Goal: Check status: Check status

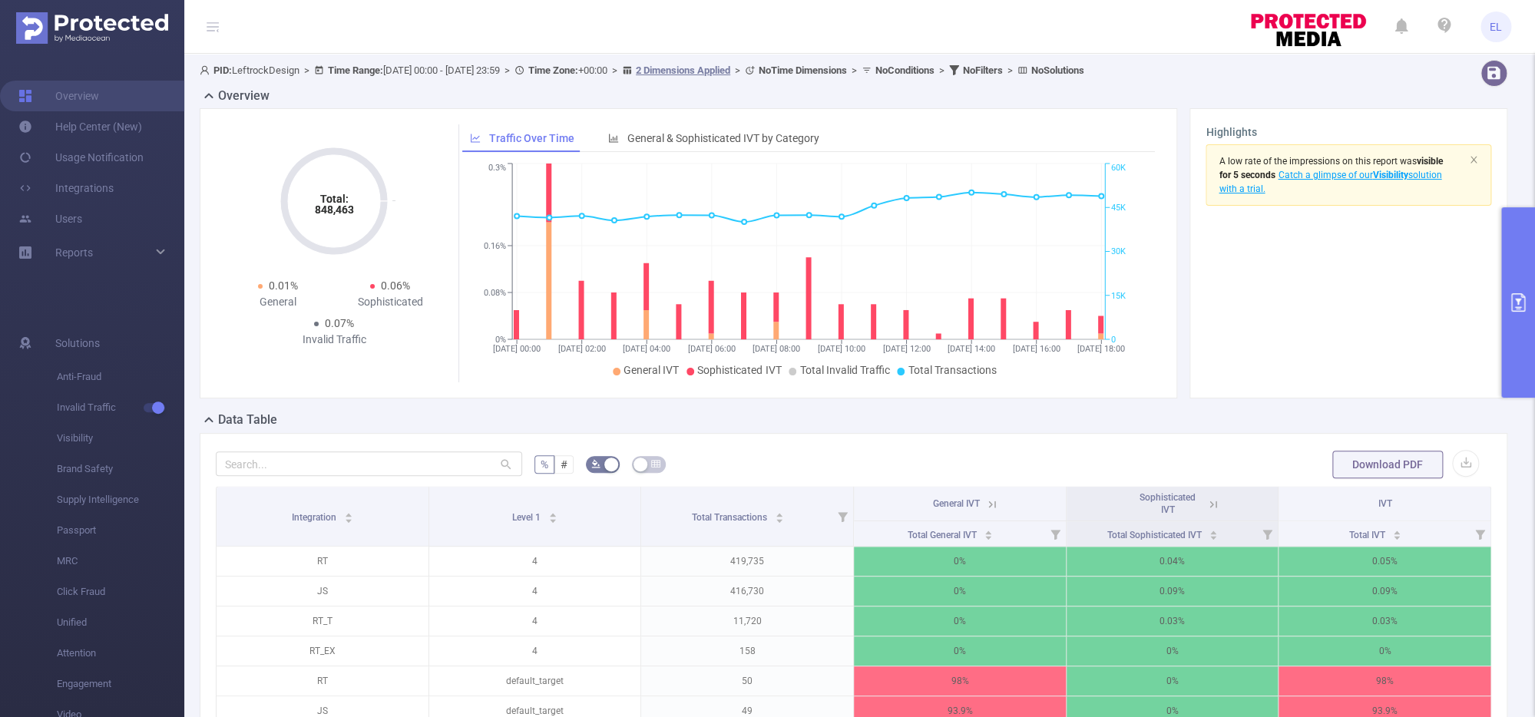
scroll to position [329, 0]
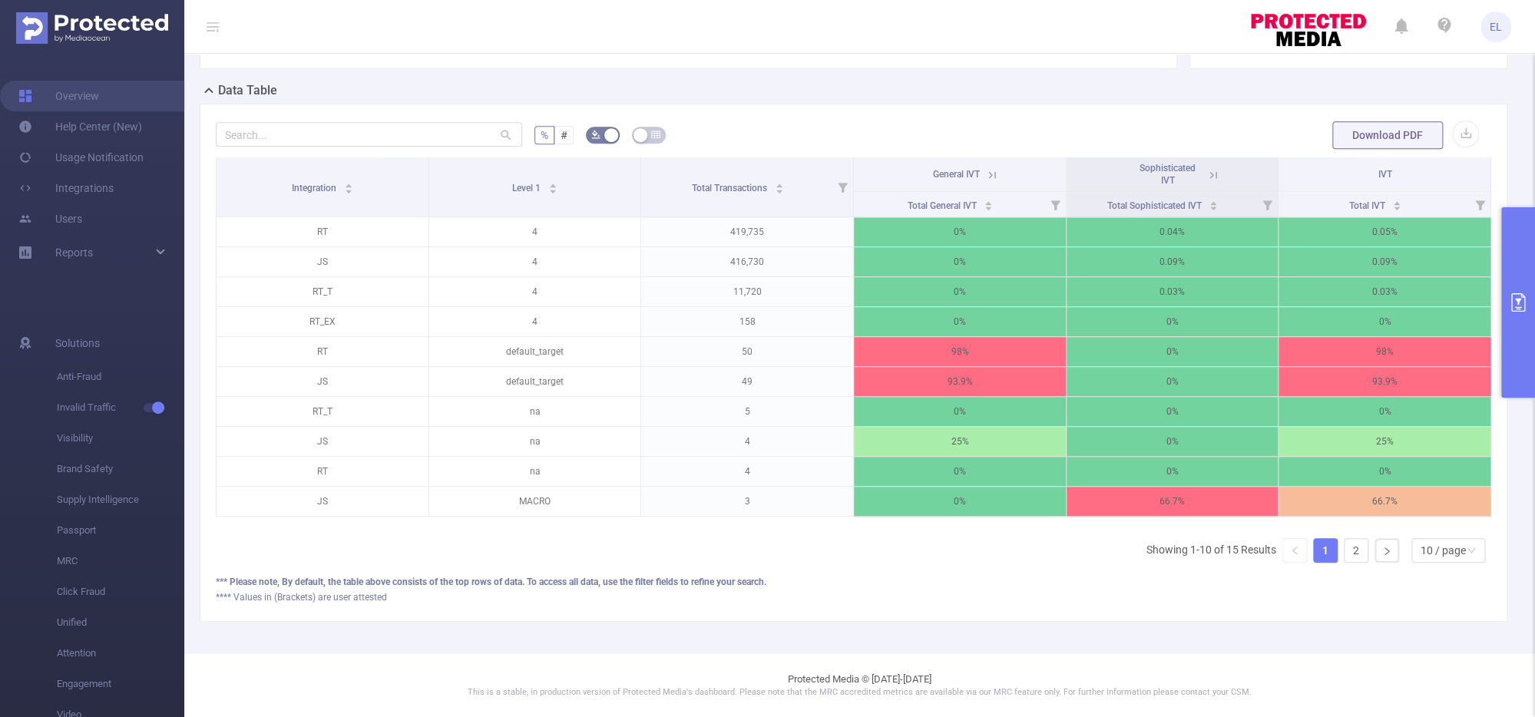
click at [1527, 304] on icon "primary" at bounding box center [1518, 302] width 18 height 18
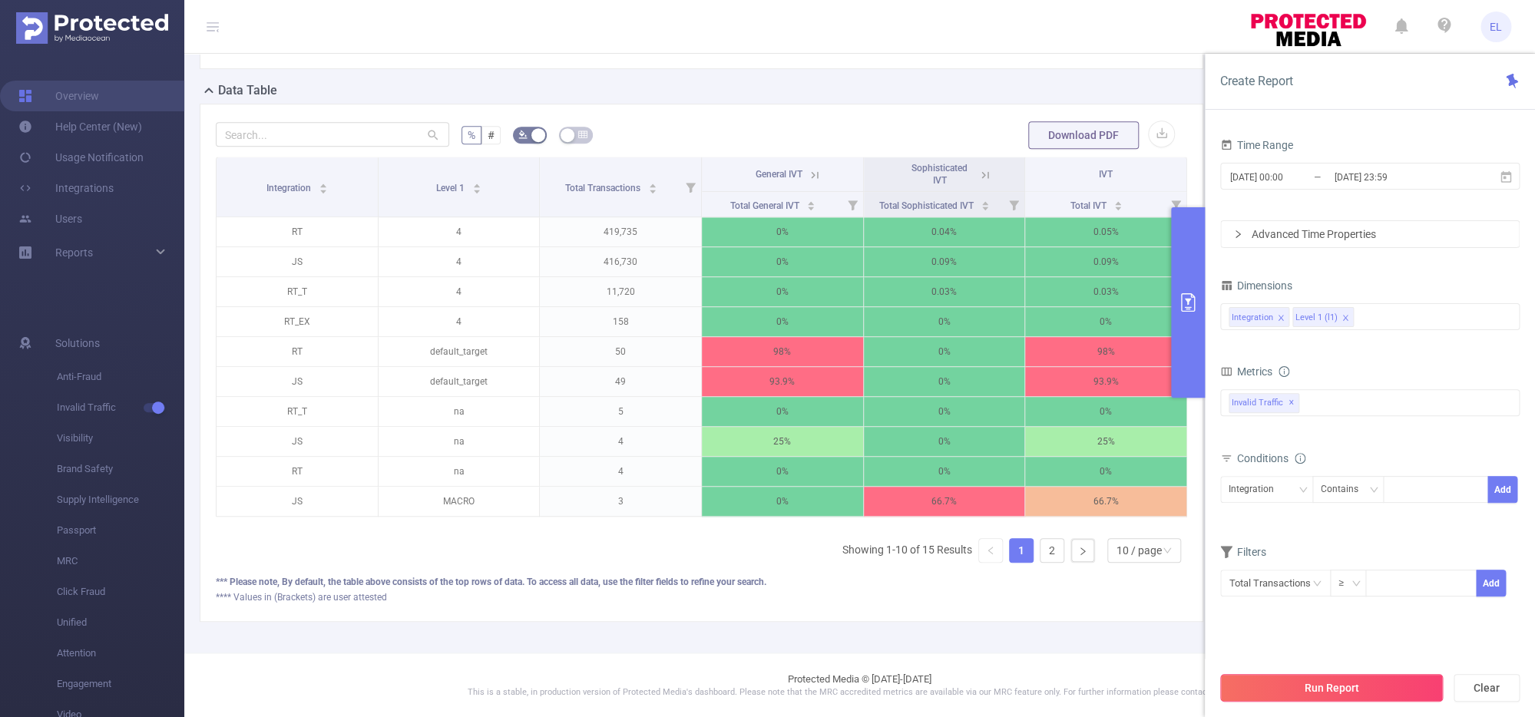
click at [1335, 681] on button "Run Report" at bounding box center [1331, 688] width 223 height 28
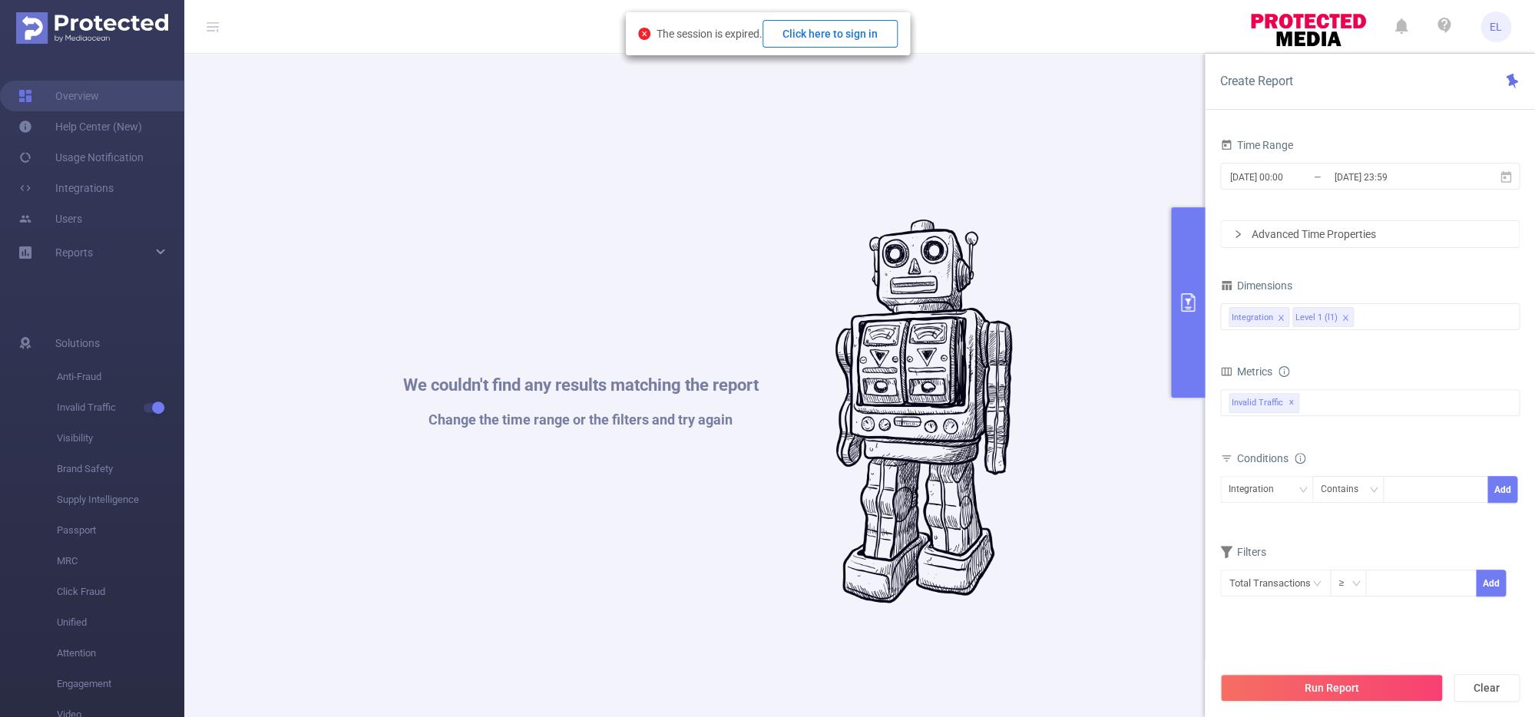
click at [848, 46] on button "Click here to sign in" at bounding box center [830, 34] width 135 height 28
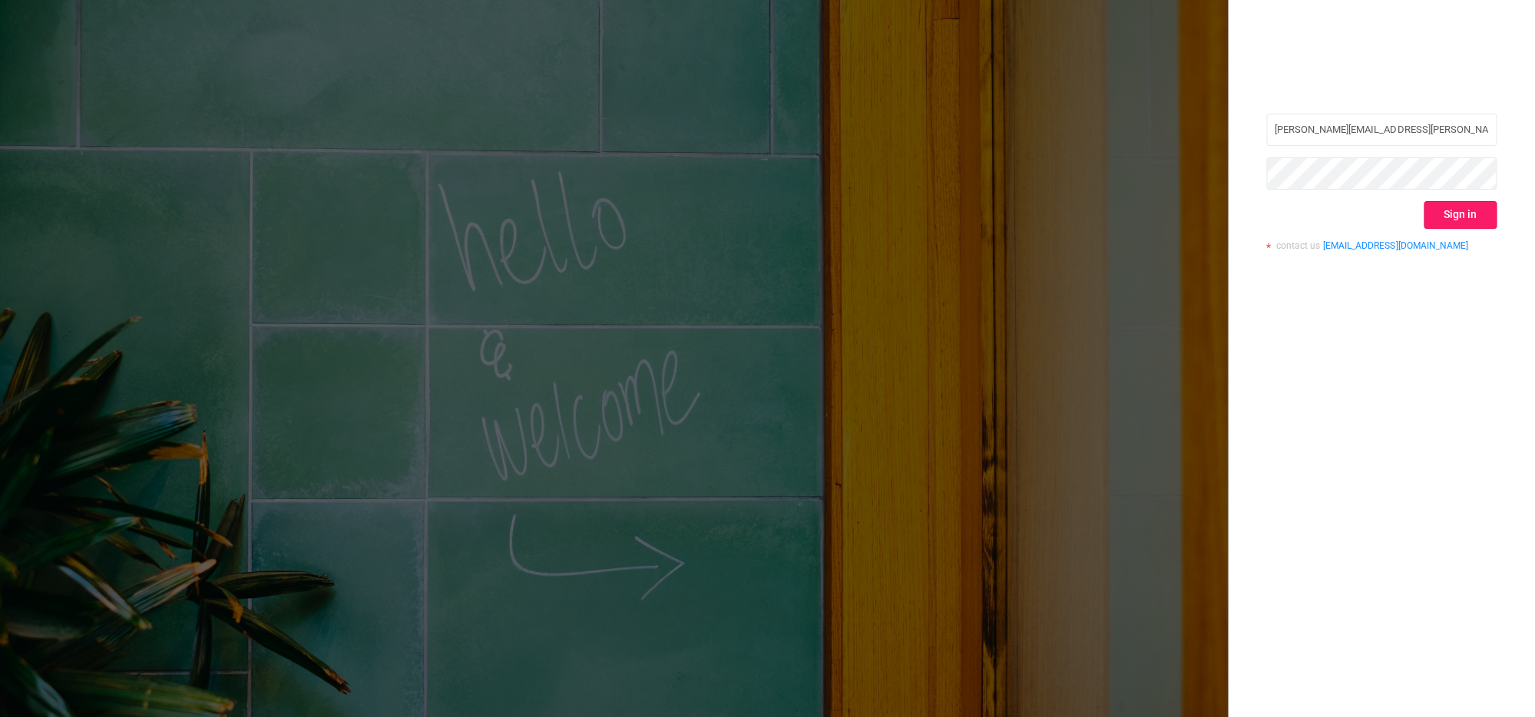
click at [1455, 213] on button "Sign in" at bounding box center [1460, 215] width 73 height 28
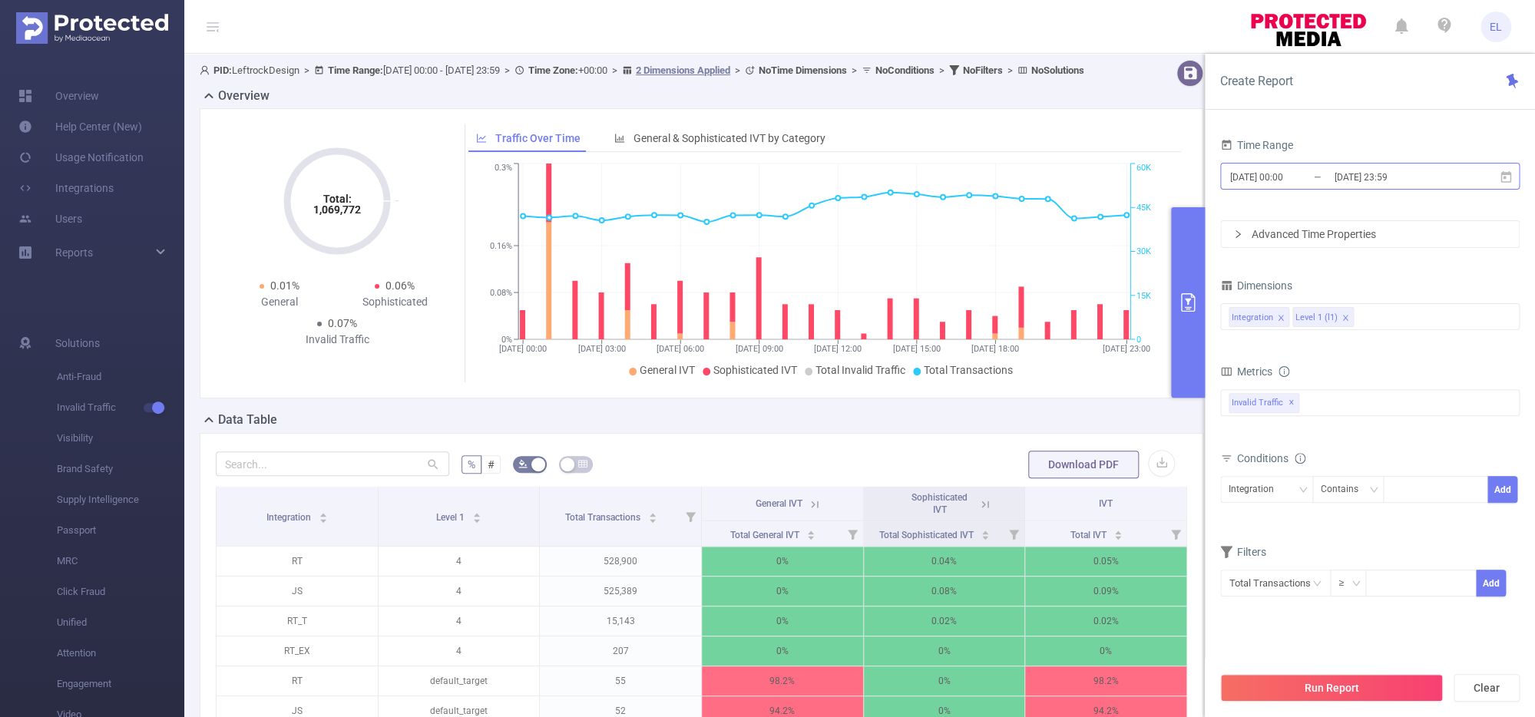
click at [1285, 182] on input "[DATE] 00:00" at bounding box center [1291, 177] width 124 height 21
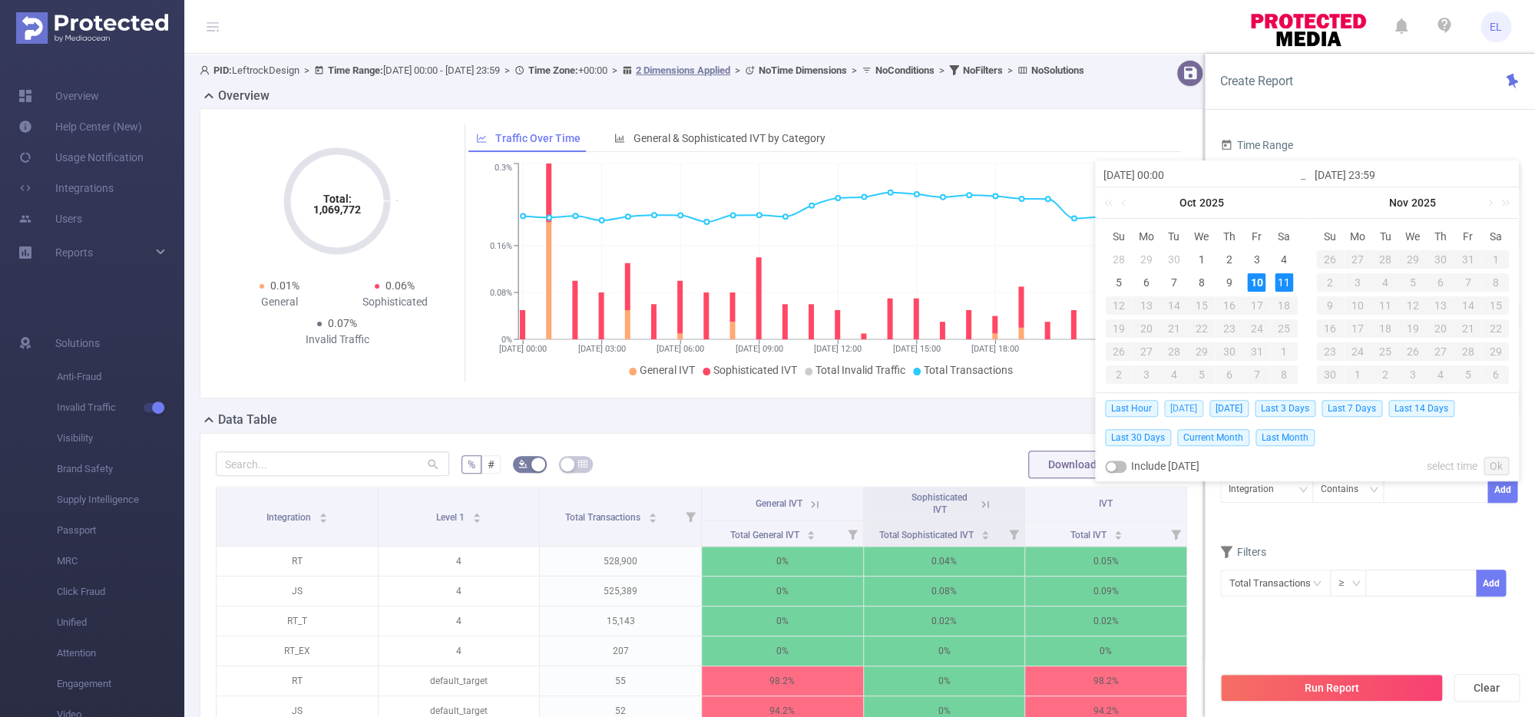
click at [1194, 414] on span "Today" at bounding box center [1183, 408] width 39 height 17
type input "2025-10-10 00:00"
type input "2025-10-10 23:59"
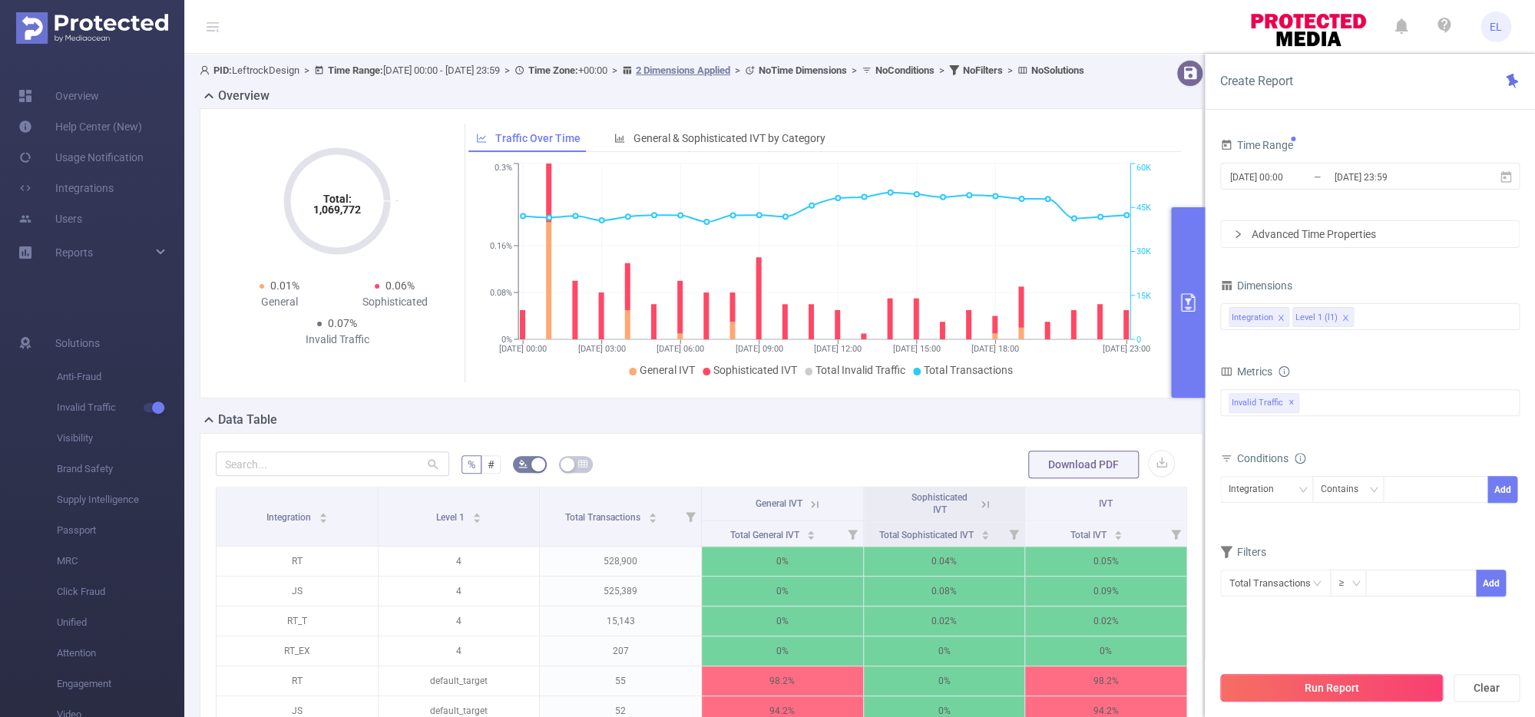
click at [1308, 686] on button "Run Report" at bounding box center [1331, 688] width 223 height 28
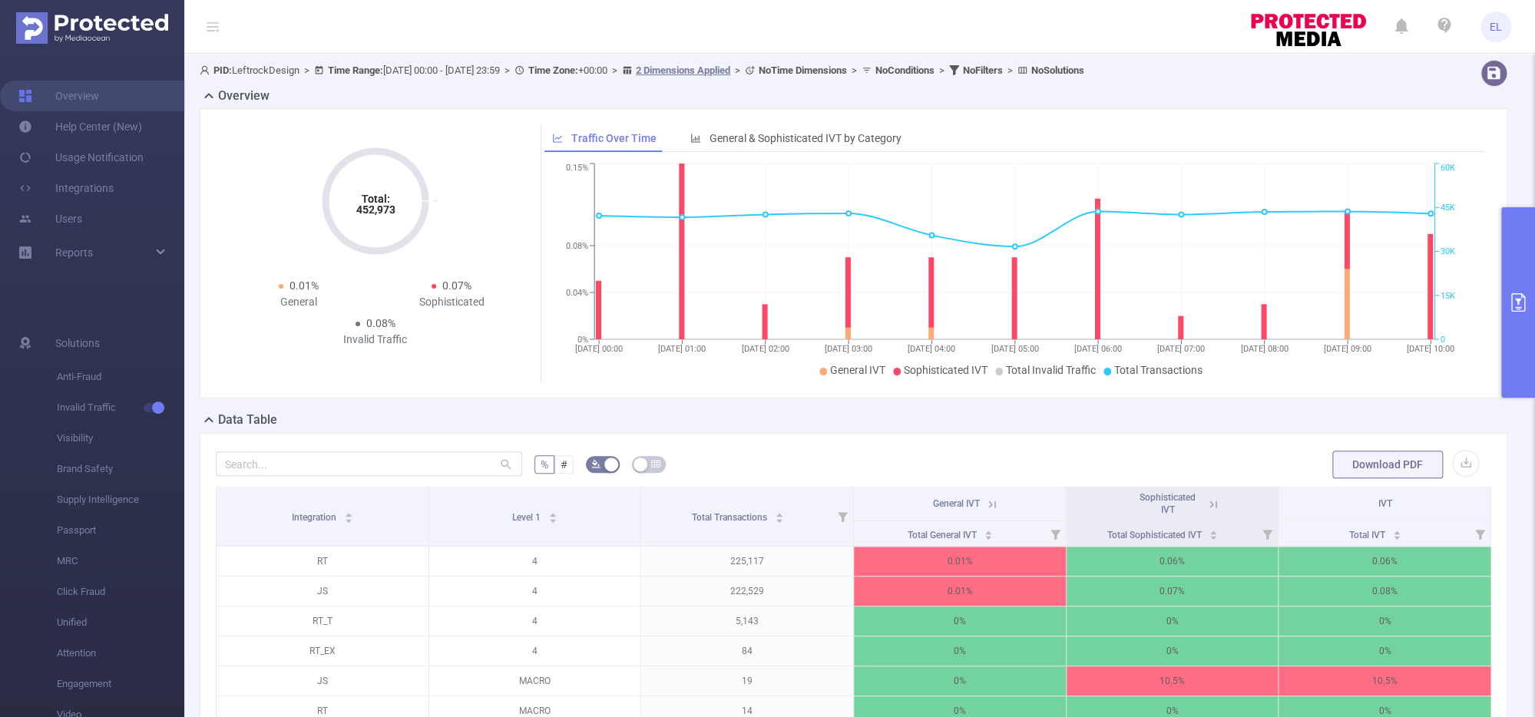
click at [1211, 508] on icon at bounding box center [1214, 505] width 14 height 14
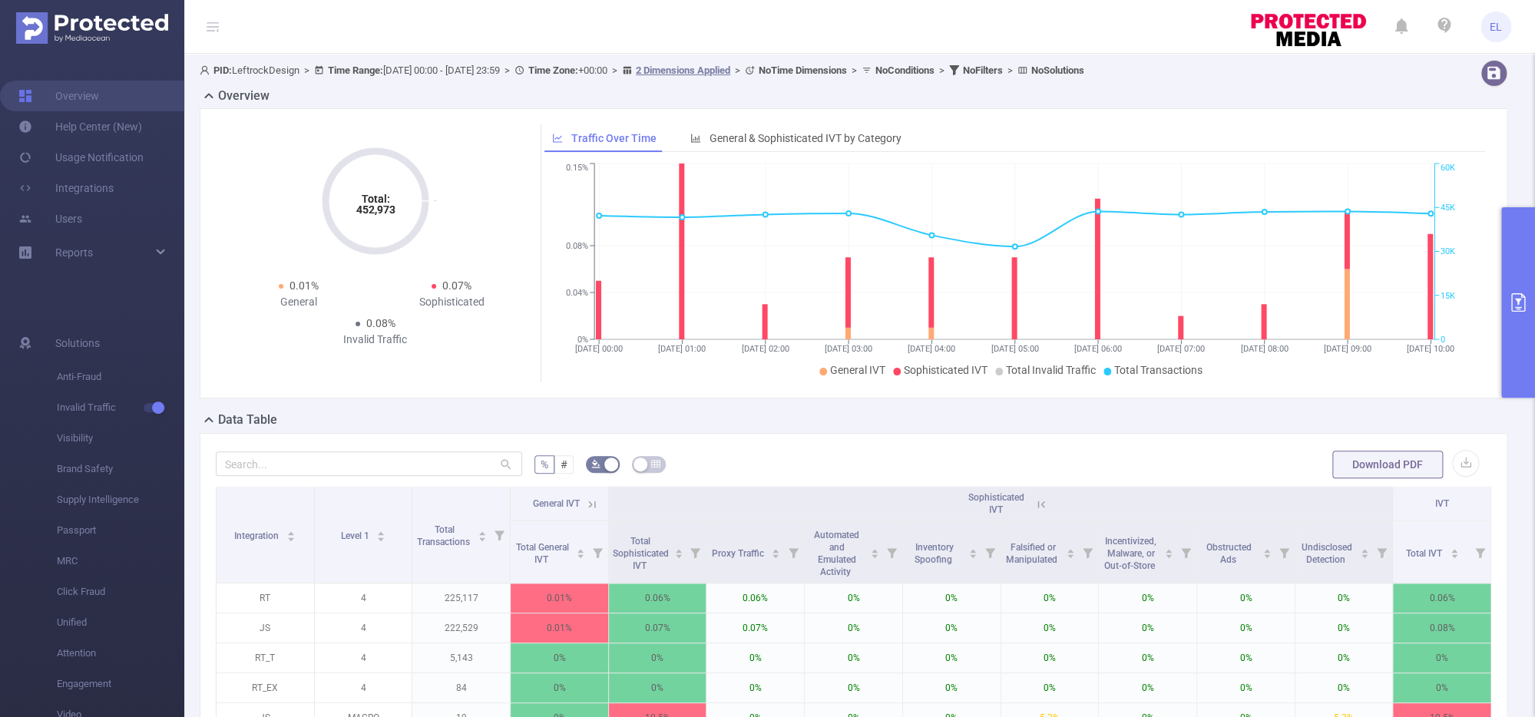
click at [606, 508] on th "General IVT" at bounding box center [560, 504] width 98 height 35
click at [599, 508] on icon at bounding box center [592, 505] width 14 height 14
